Goal: Task Accomplishment & Management: Manage account settings

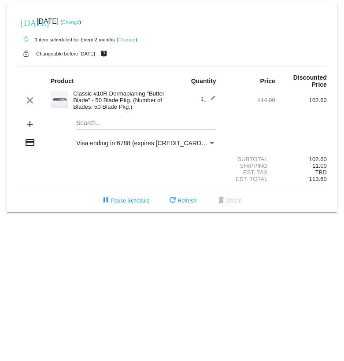
click at [126, 41] on link "Change" at bounding box center [126, 39] width 17 height 5
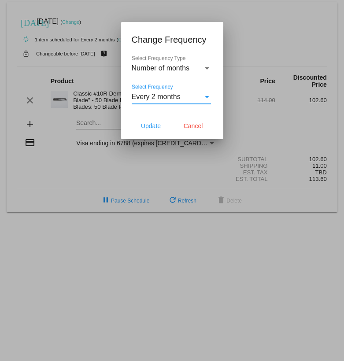
click at [192, 96] on div "Every 2 months" at bounding box center [167, 97] width 71 height 8
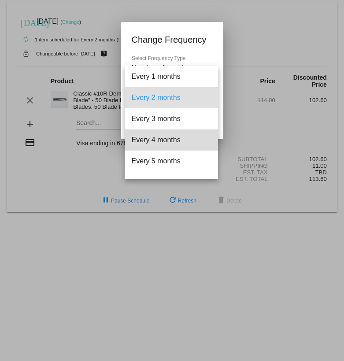
click at [192, 134] on span "Every 4 months" at bounding box center [171, 139] width 79 height 21
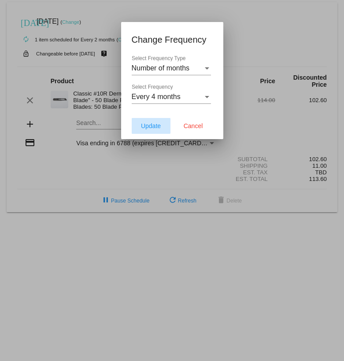
click at [149, 125] on span "Update" at bounding box center [151, 125] width 20 height 7
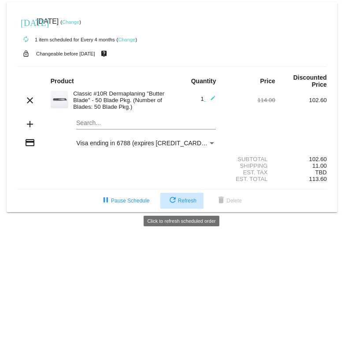
click at [184, 200] on span "refresh Refresh" at bounding box center [181, 201] width 29 height 6
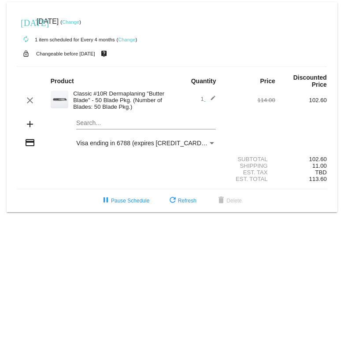
click at [79, 22] on link "Change" at bounding box center [70, 21] width 17 height 5
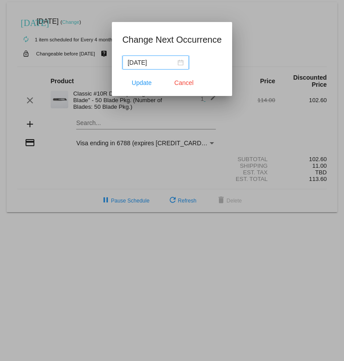
click at [171, 61] on input "[DATE]" at bounding box center [152, 63] width 48 height 10
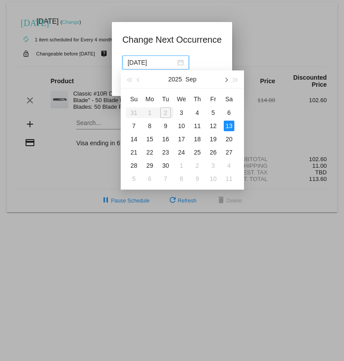
click at [226, 80] on span "button" at bounding box center [225, 80] width 4 height 4
click at [227, 83] on button "button" at bounding box center [226, 79] width 10 height 18
click at [200, 135] on div "13" at bounding box center [197, 139] width 11 height 11
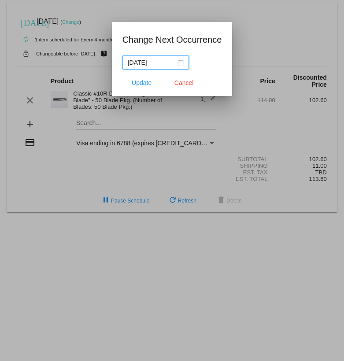
type input "[DATE]"
click at [145, 88] on button "Update" at bounding box center [141, 83] width 39 height 16
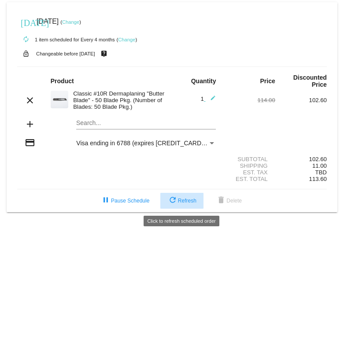
click at [189, 203] on span "refresh Refresh" at bounding box center [181, 201] width 29 height 6
